Goal: Information Seeking & Learning: Learn about a topic

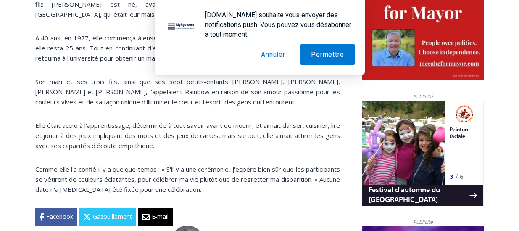
scroll to position [643, 0]
